Goal: Register for event/course

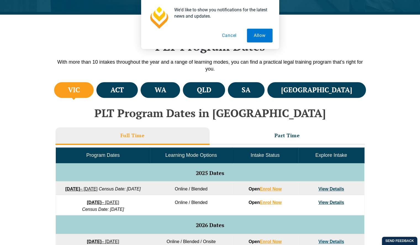
click at [228, 98] on ul "VIC ACT WA QLD SA NSW" at bounding box center [210, 90] width 314 height 18
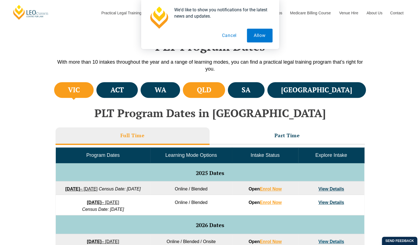
click at [211, 91] on h4 "QLD" at bounding box center [203, 90] width 14 height 9
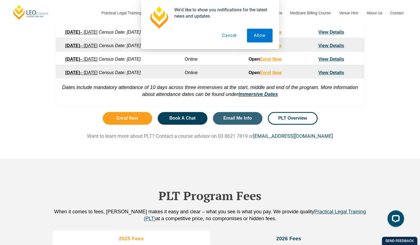
scroll to position [393, 0]
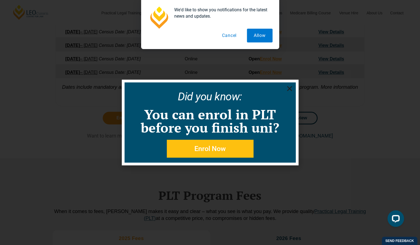
click at [286, 87] on icon "Close" at bounding box center [289, 88] width 7 height 7
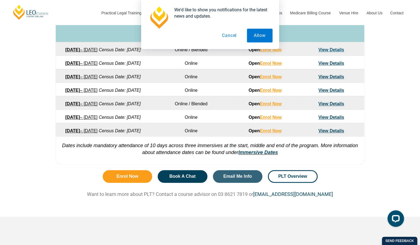
scroll to position [335, 0]
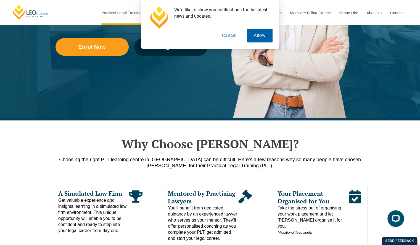
click at [255, 31] on button "Allow" at bounding box center [260, 36] width 26 height 14
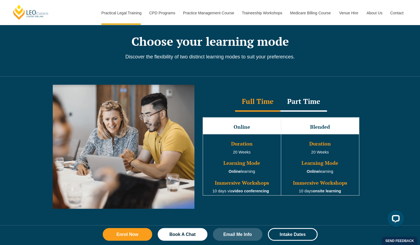
scroll to position [456, 0]
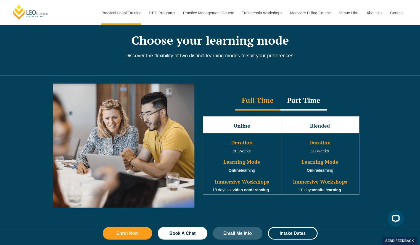
click at [296, 91] on div "Part Time" at bounding box center [303, 100] width 47 height 19
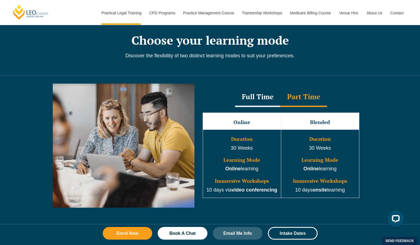
click at [276, 95] on div "Full Time" at bounding box center [257, 97] width 45 height 19
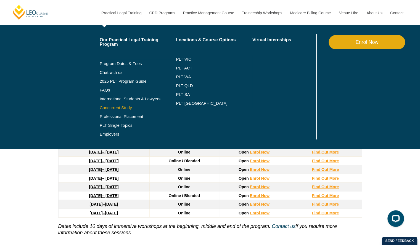
scroll to position [696, 0]
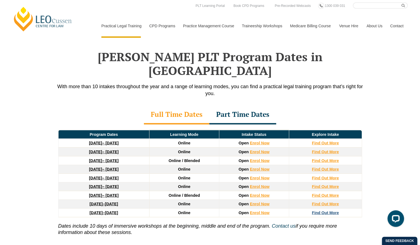
click at [329, 211] on strong "Find Out More" at bounding box center [324, 213] width 27 height 4
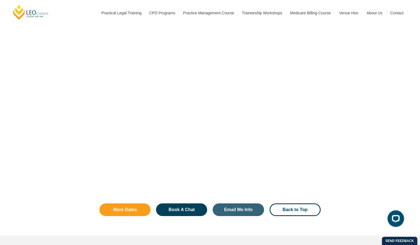
scroll to position [1156, 0]
